Goal: Use online tool/utility: Utilize a website feature to perform a specific function

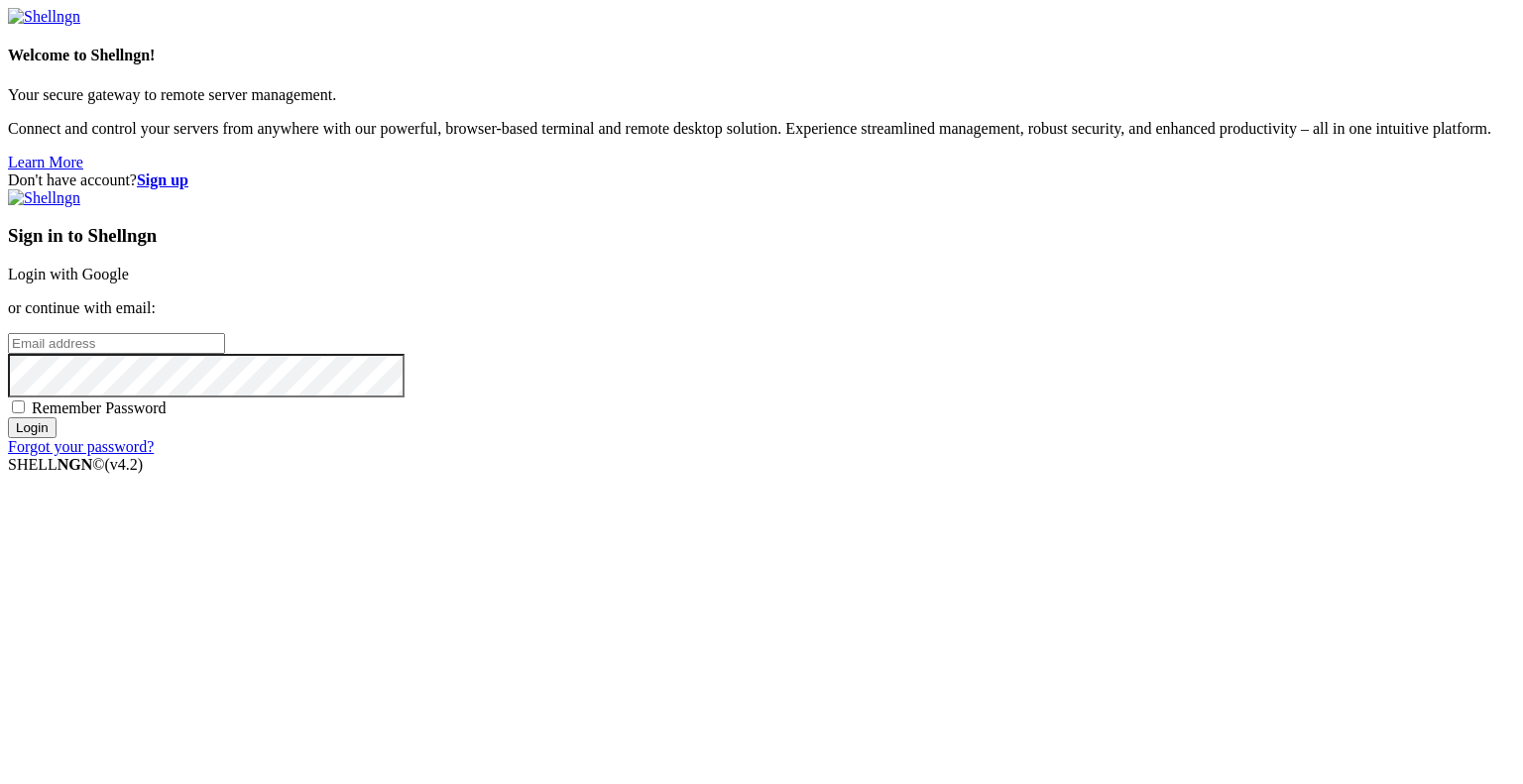
click at [225, 354] on input "email" at bounding box center [116, 343] width 217 height 21
click at [8, 351] on protonpass-control-7d47 at bounding box center [8, 342] width 0 height 17
type input "[EMAIL_ADDRESS][DOMAIN_NAME]"
click at [57, 438] on input "Login" at bounding box center [32, 427] width 49 height 21
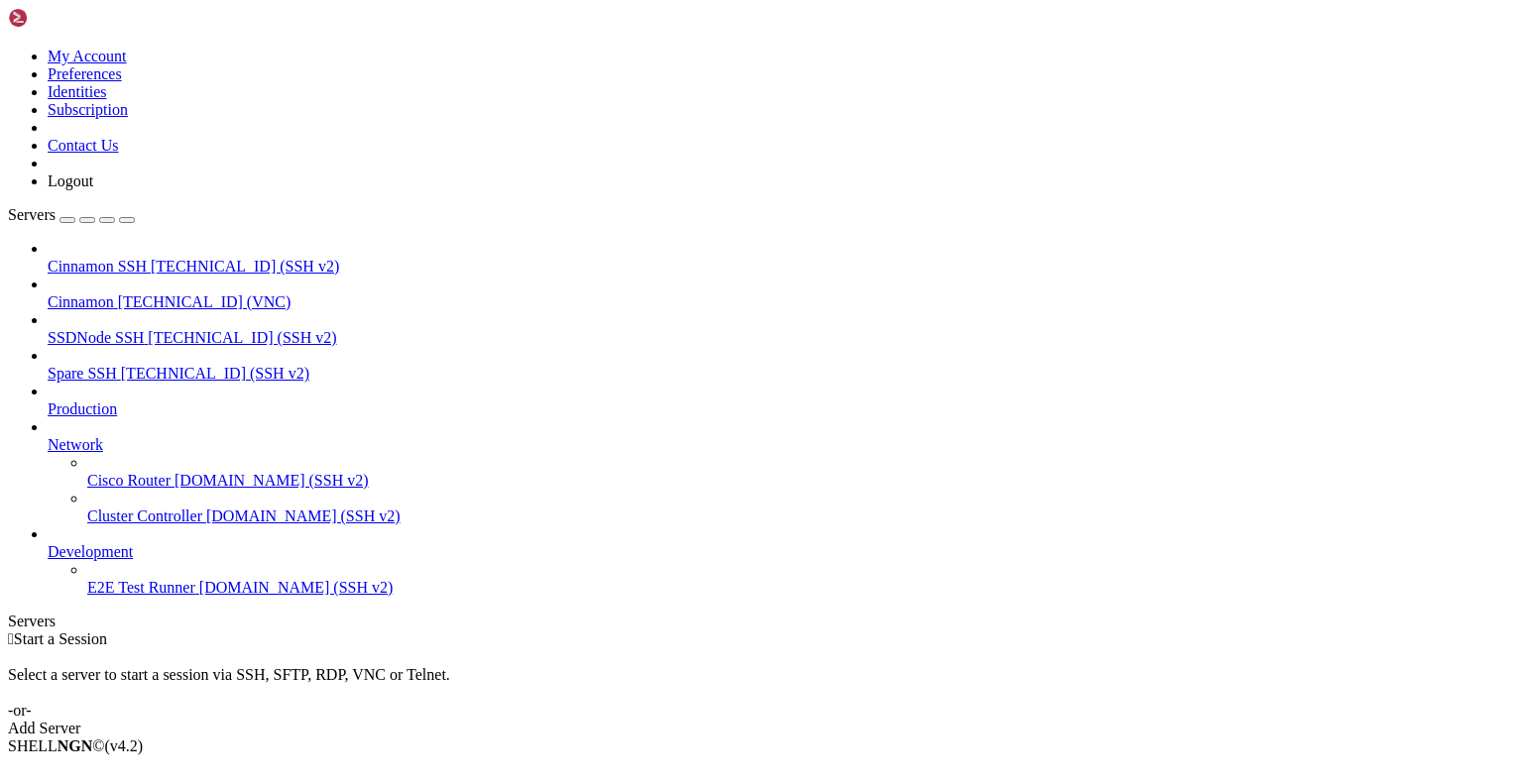
click at [153, 294] on span "[TECHNICAL_ID] (VNC)" at bounding box center [205, 301] width 173 height 17
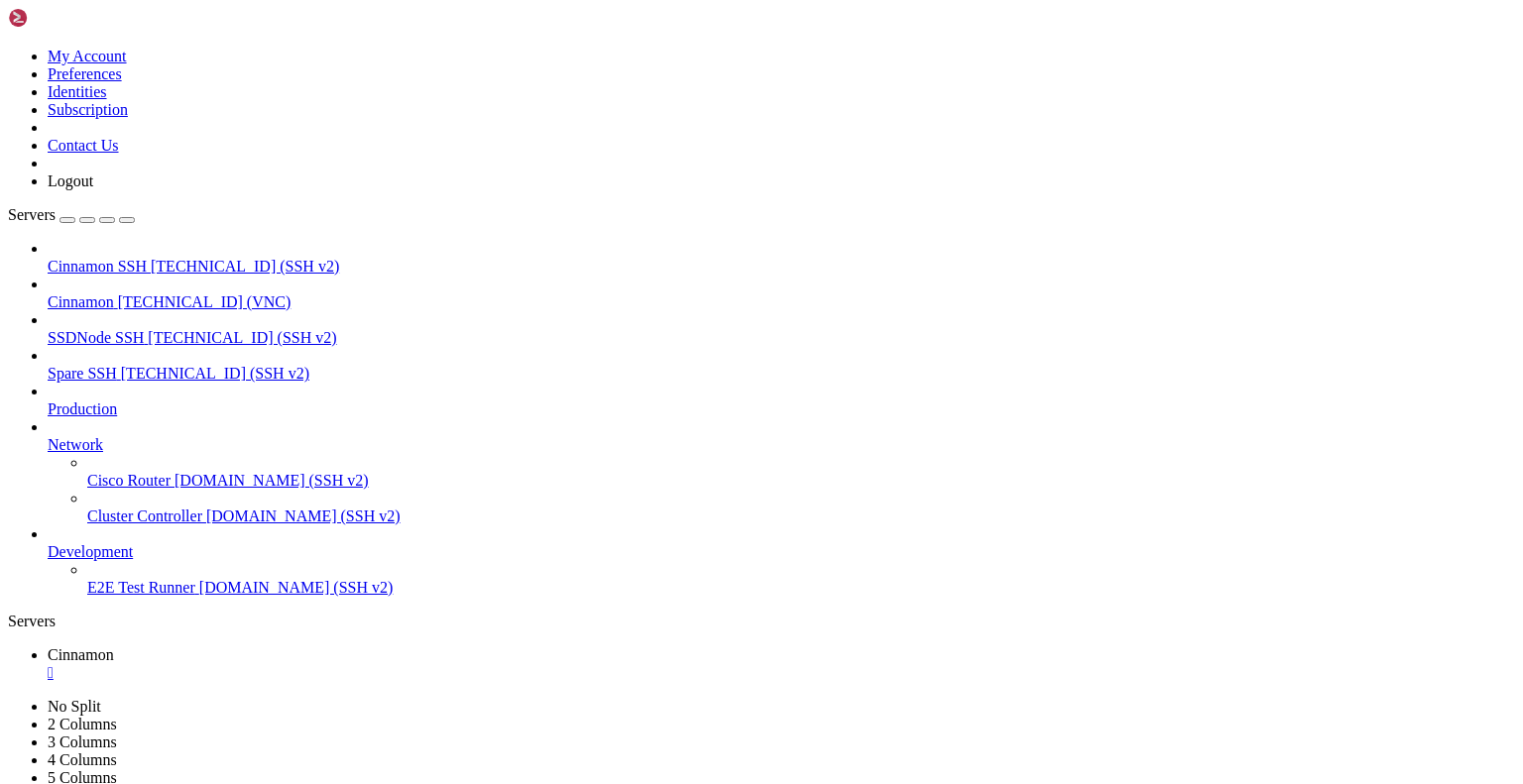
drag, startPoint x: 453, startPoint y: 67, endPoint x: 452, endPoint y: 139, distance: 72.0
